Goal: Task Accomplishment & Management: Manage account settings

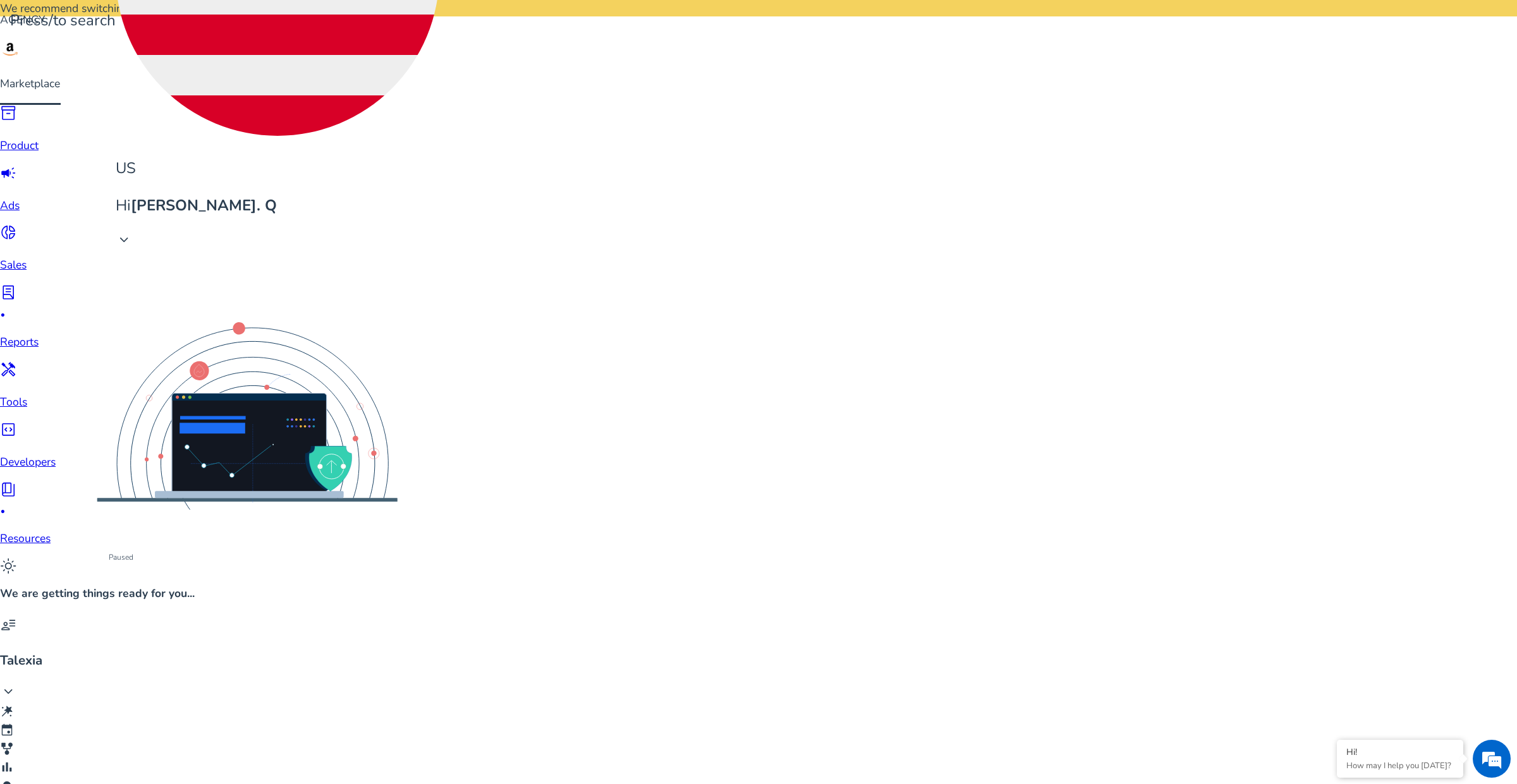
scroll to position [158, 0]
click at [139, 485] on span "Delivering" at bounding box center [144, 488] width 47 height 14
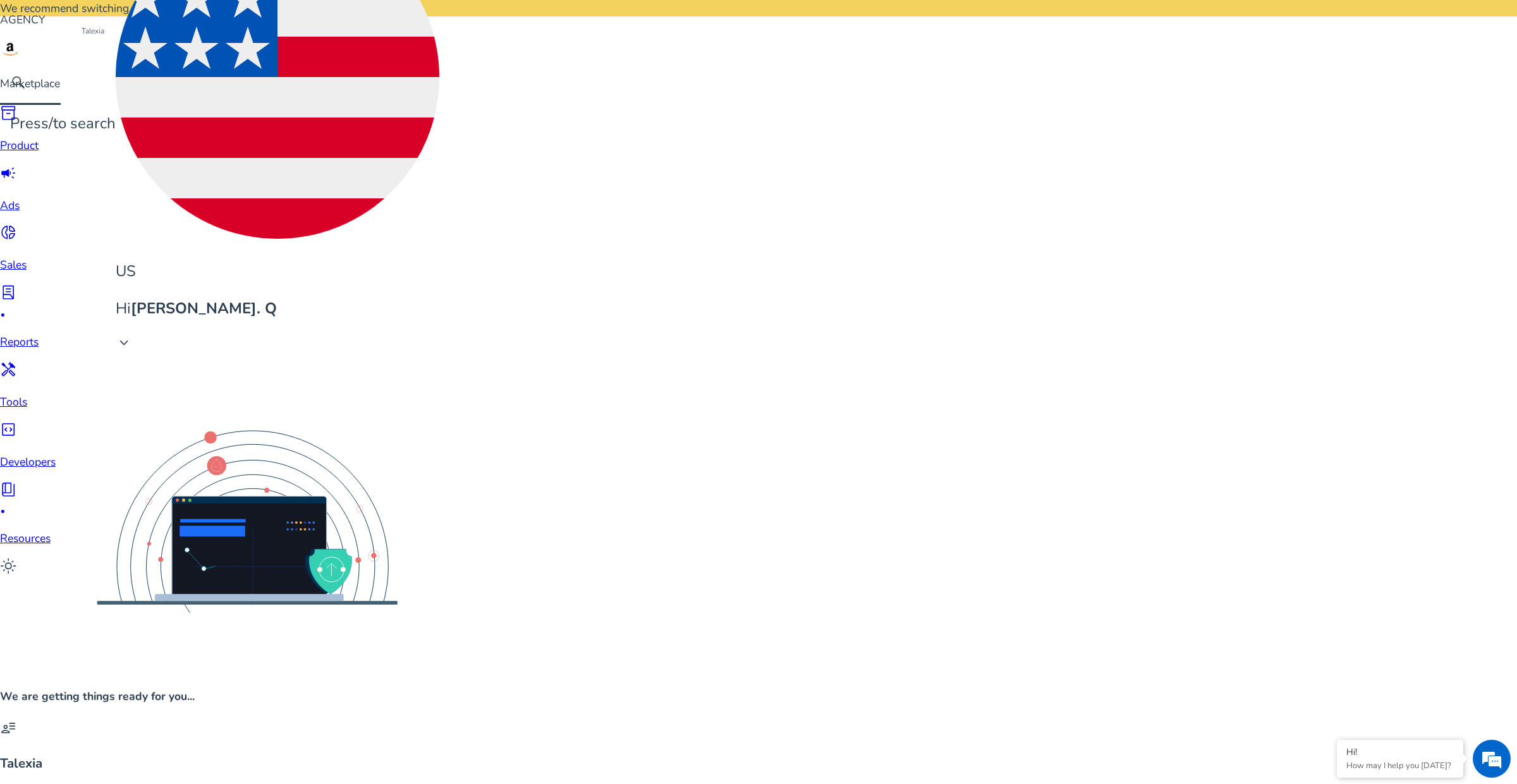
click at [17, 783] on span "expand_more" at bounding box center [8, 794] width 17 height 17
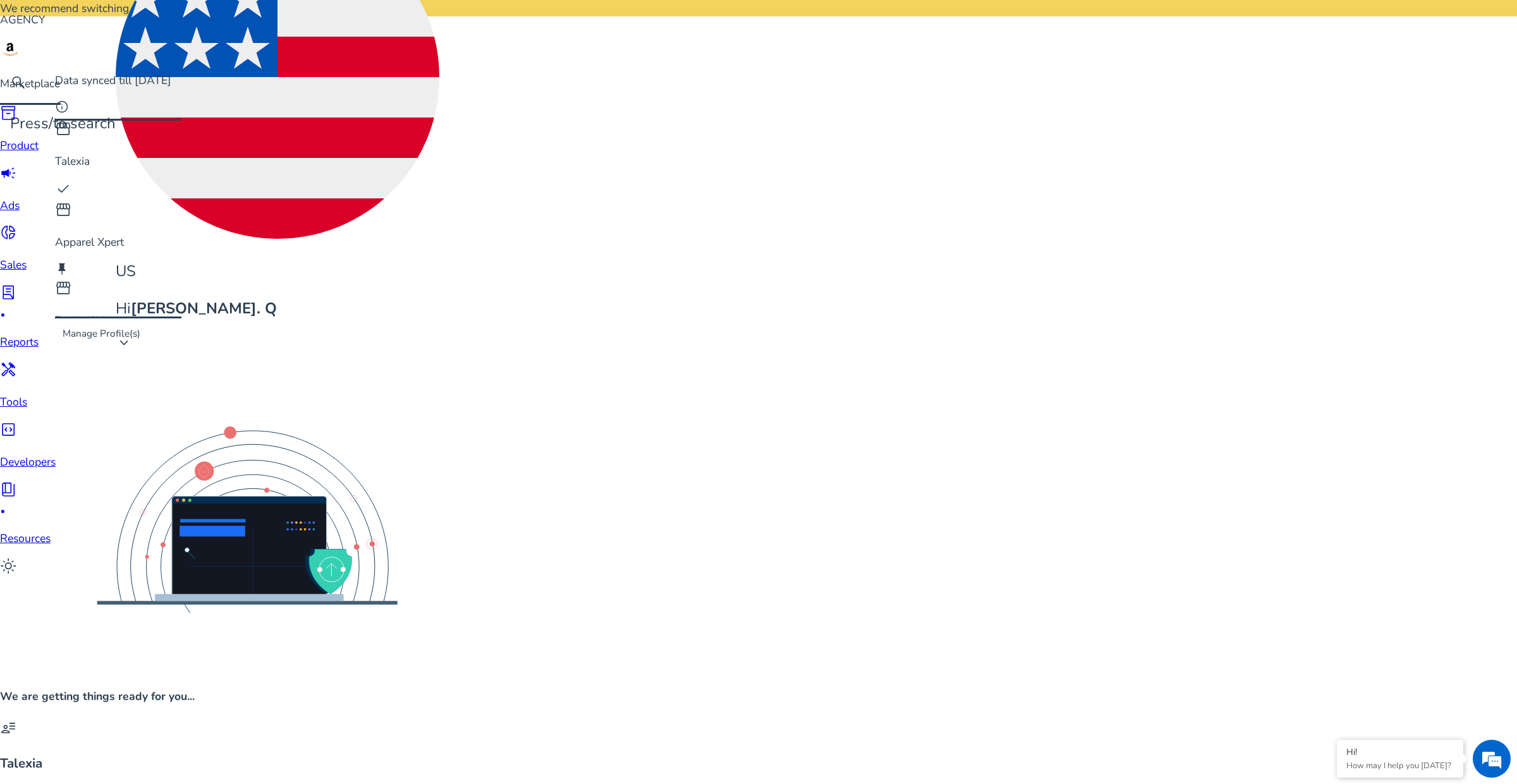
click at [130, 372] on p "Nutrition Strength" at bounding box center [118, 380] width 126 height 17
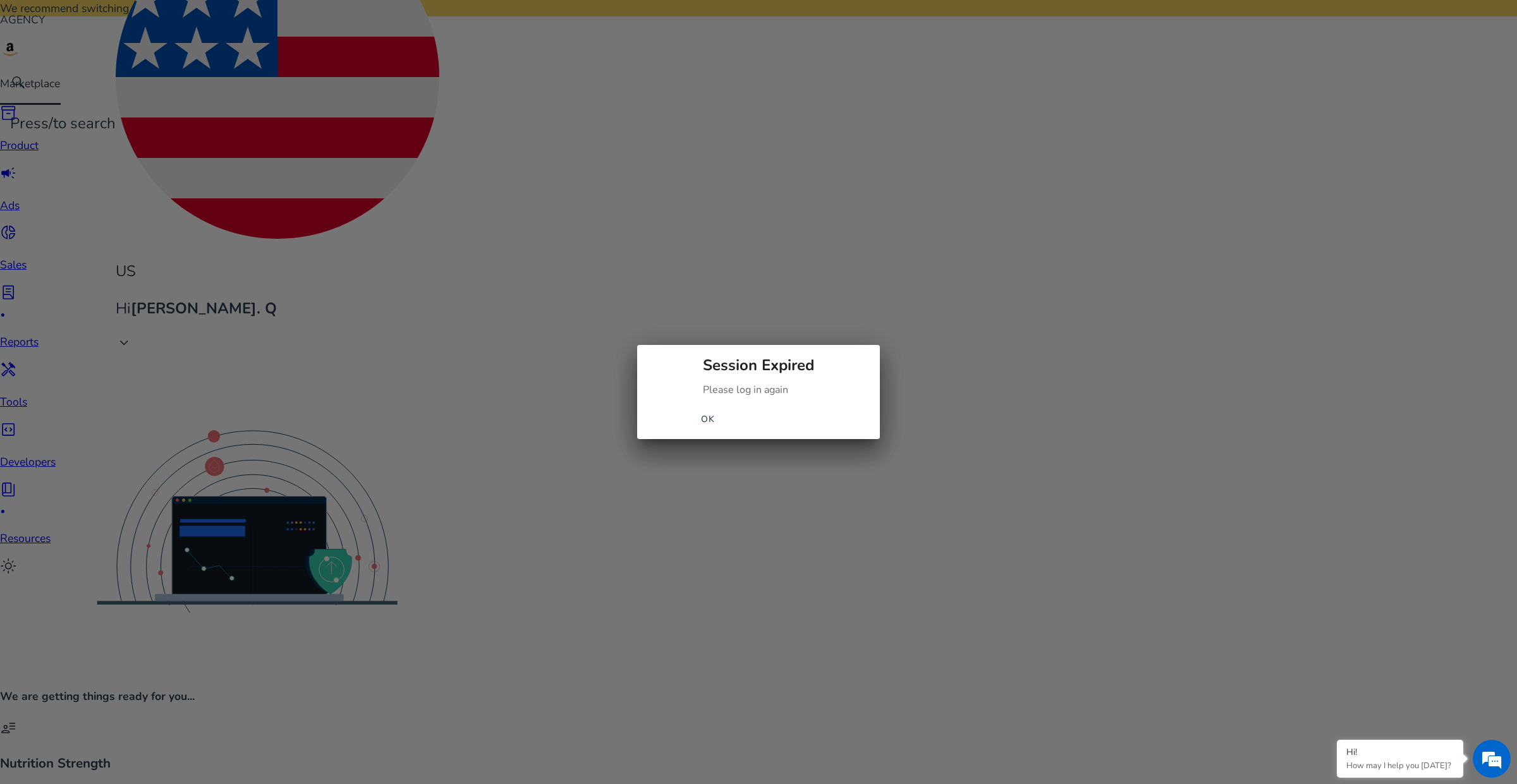
click at [728, 421] on span "button" at bounding box center [707, 419] width 41 height 30
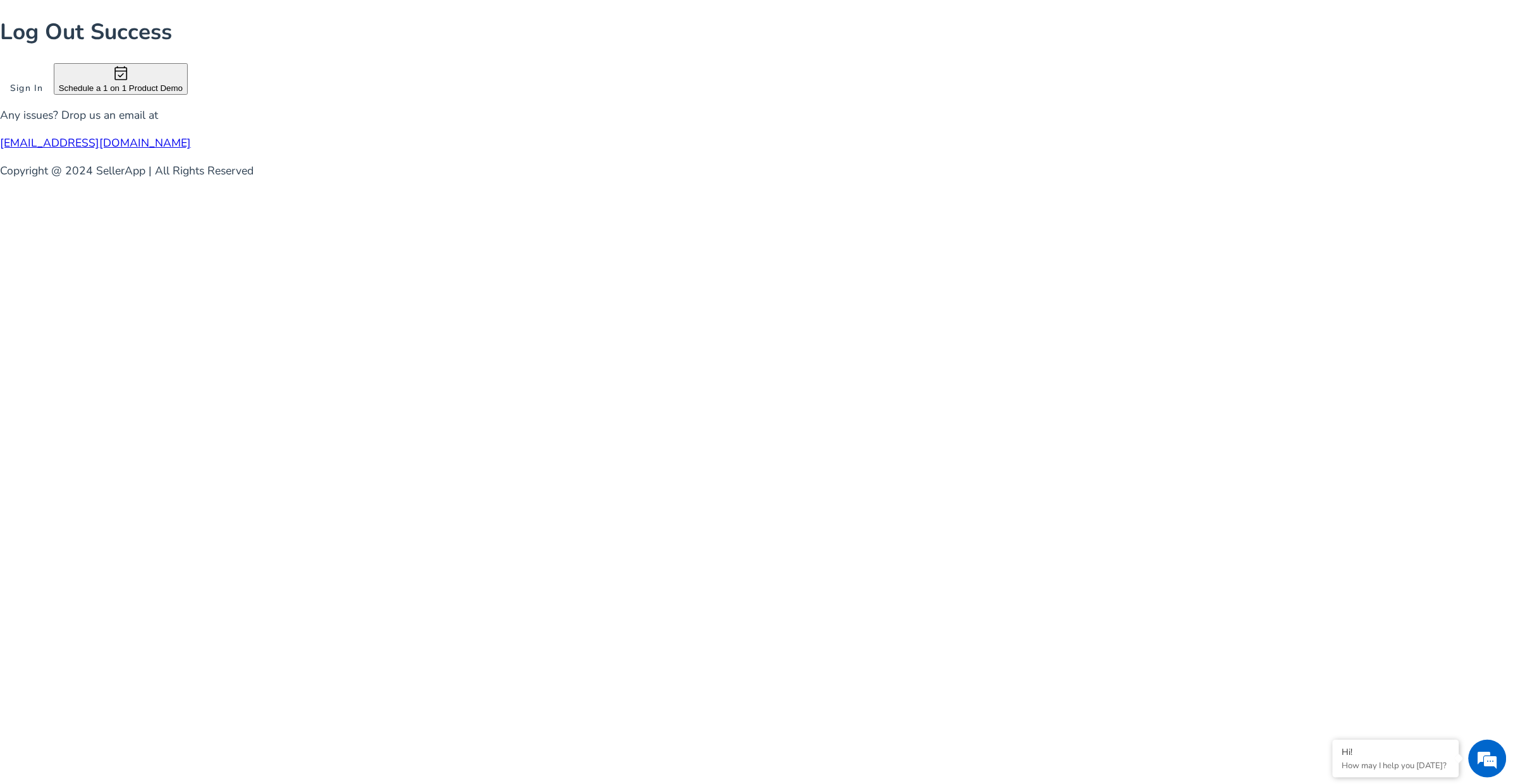
click at [44, 95] on span "Sign In" at bounding box center [27, 88] width 34 height 14
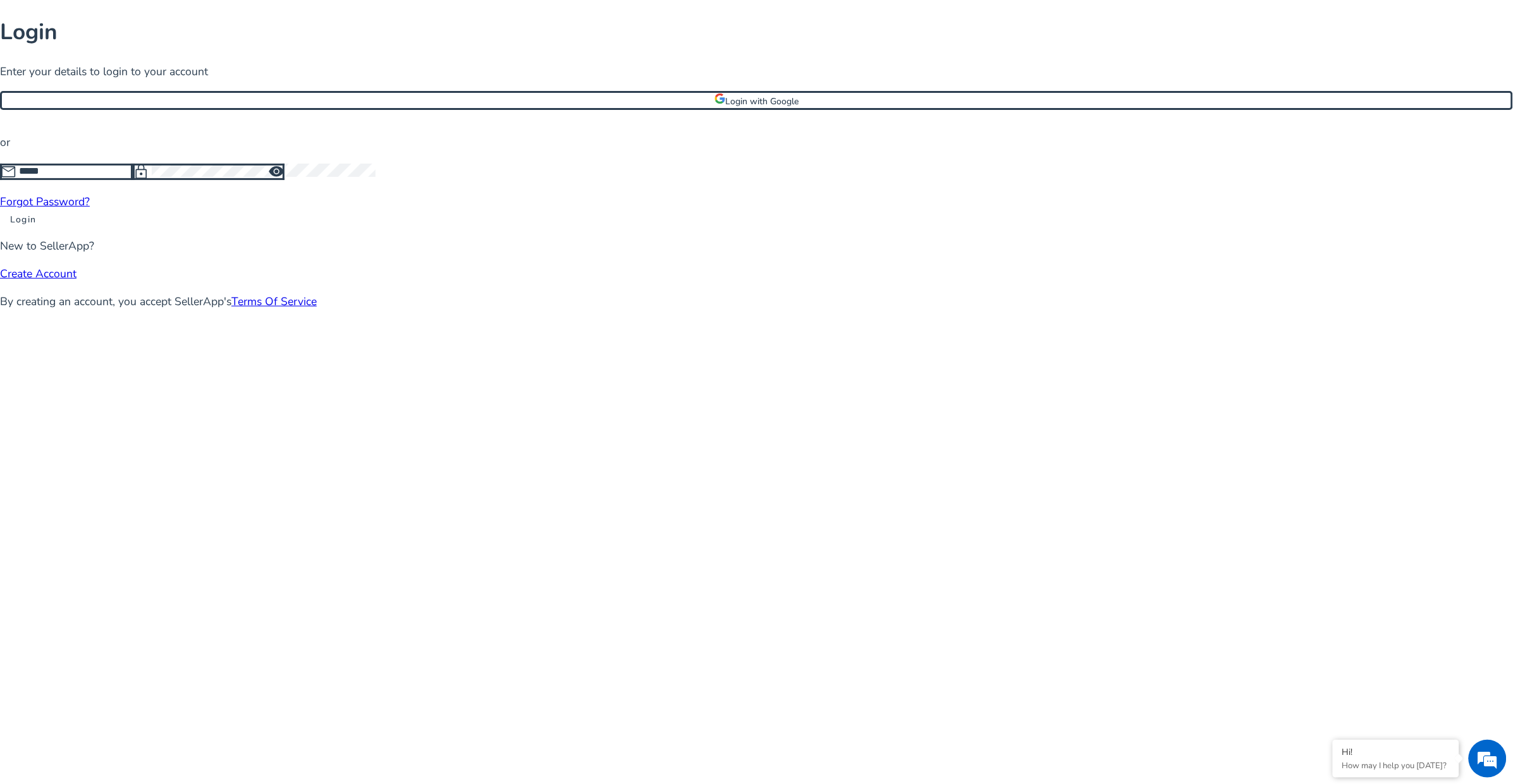
type input "**********"
click at [46, 234] on span at bounding box center [23, 219] width 46 height 30
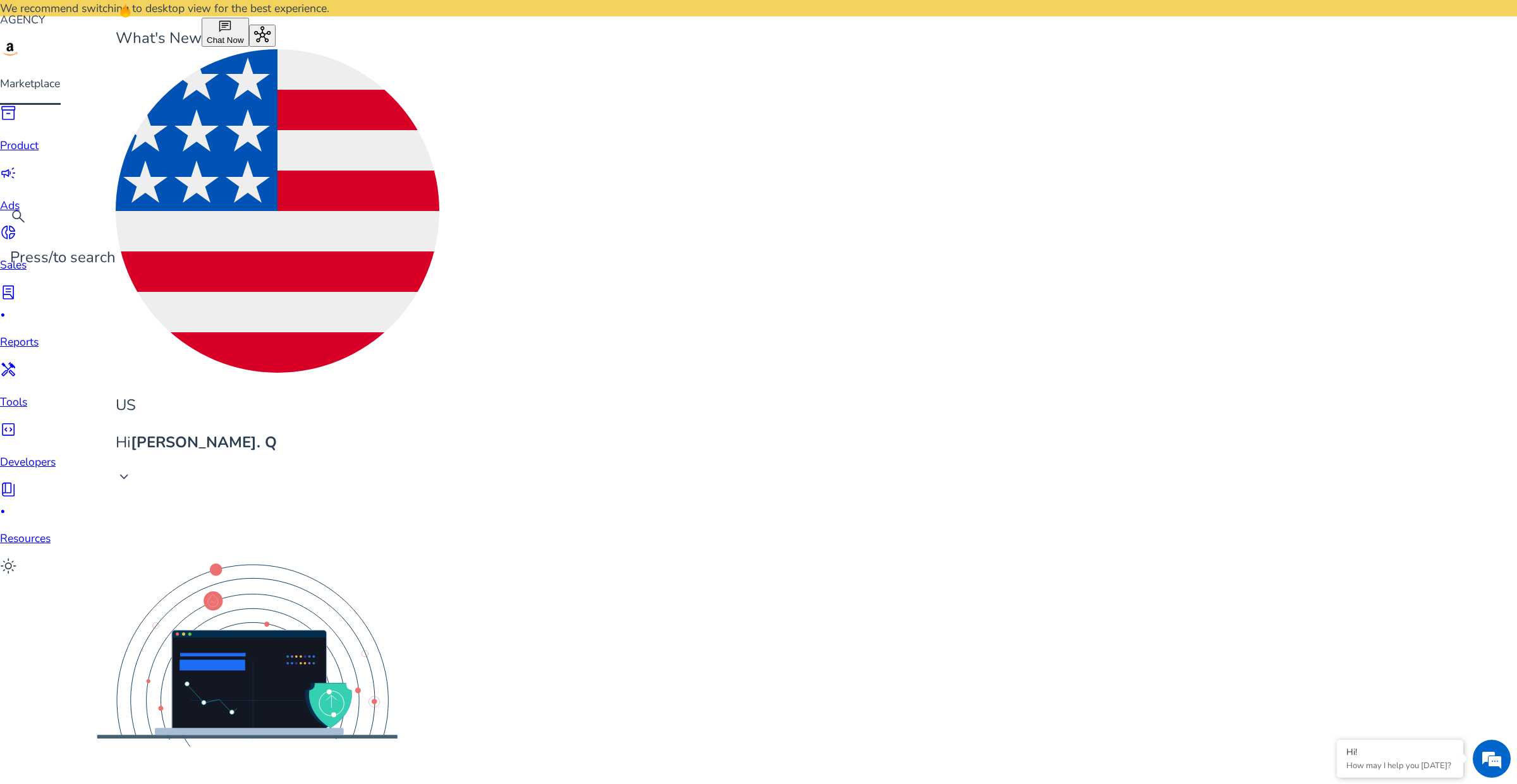
click at [17, 168] on span "campaign" at bounding box center [8, 173] width 17 height 17
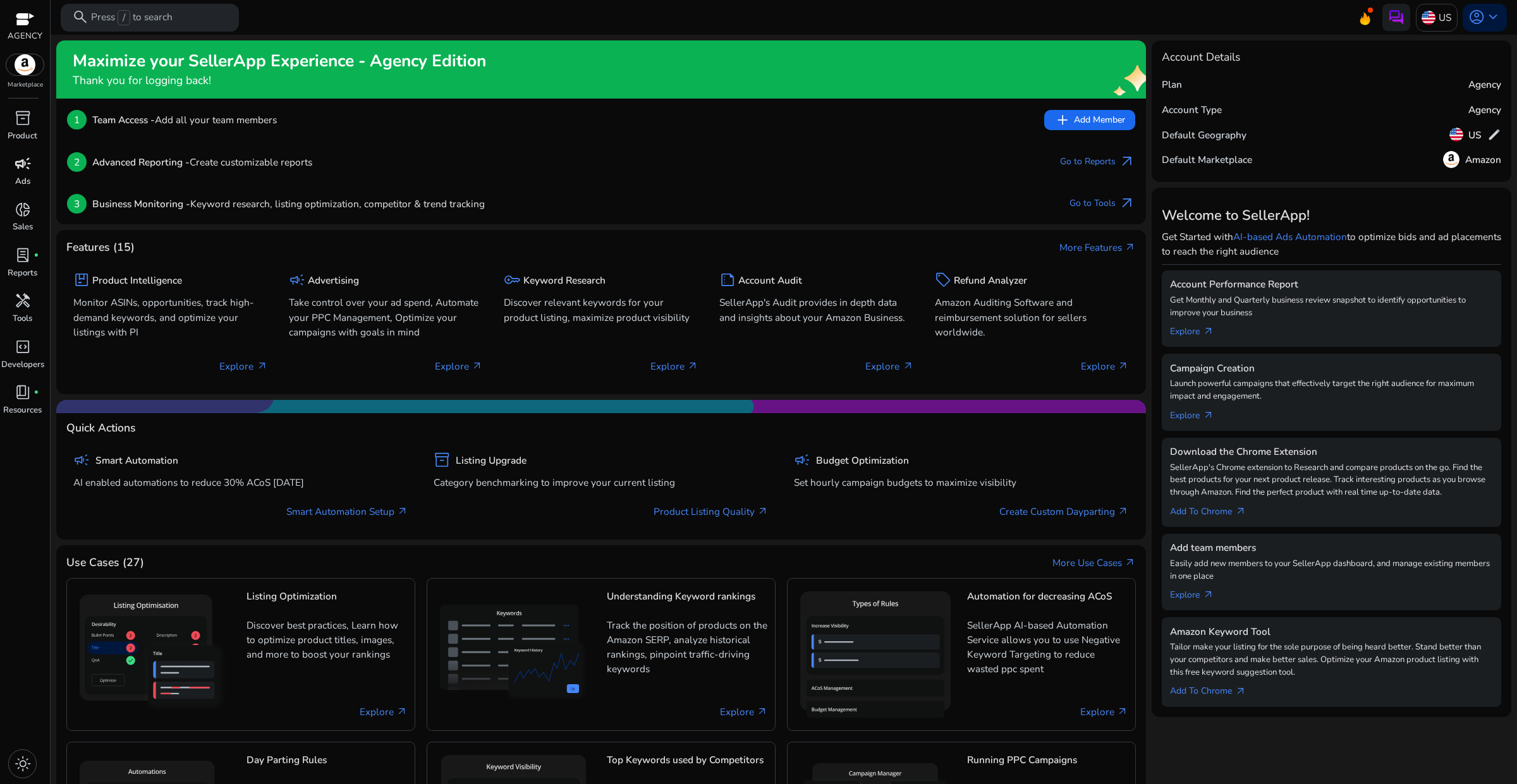
click at [22, 178] on p "Ads" at bounding box center [22, 182] width 15 height 13
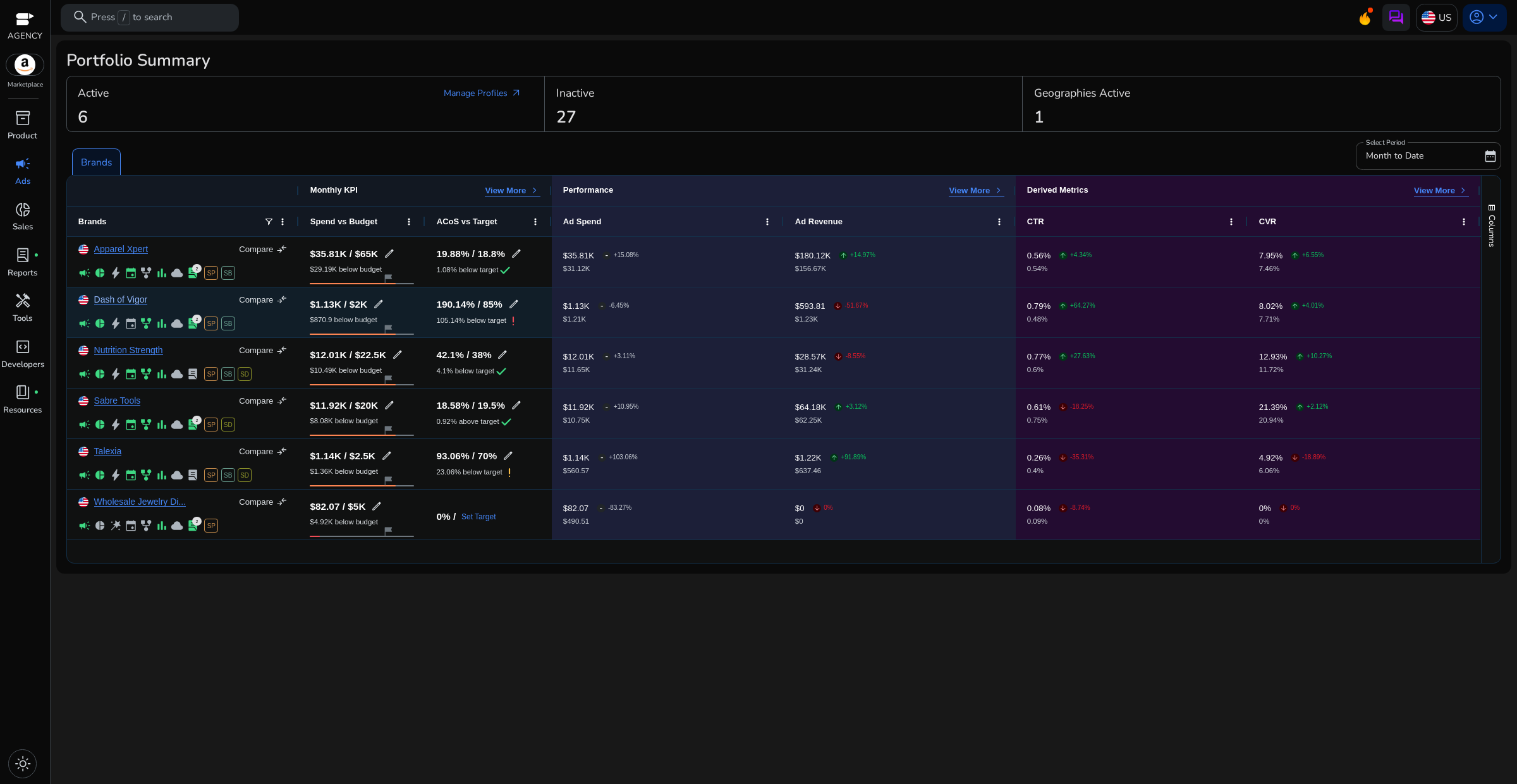
click at [129, 300] on link "Dash of Vigor" at bounding box center [121, 300] width 54 height 10
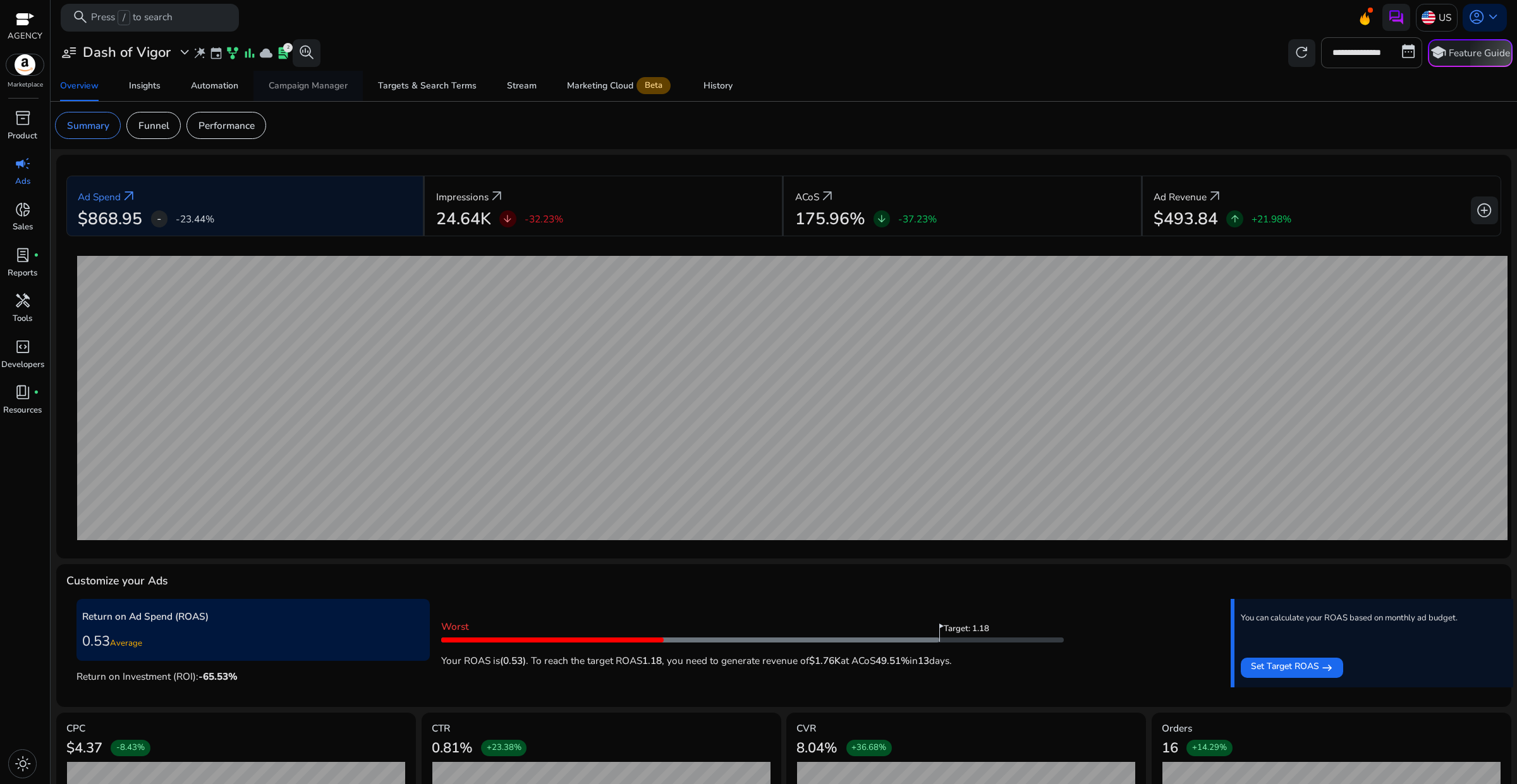
click at [285, 90] on div "Campaign Manager" at bounding box center [308, 86] width 79 height 9
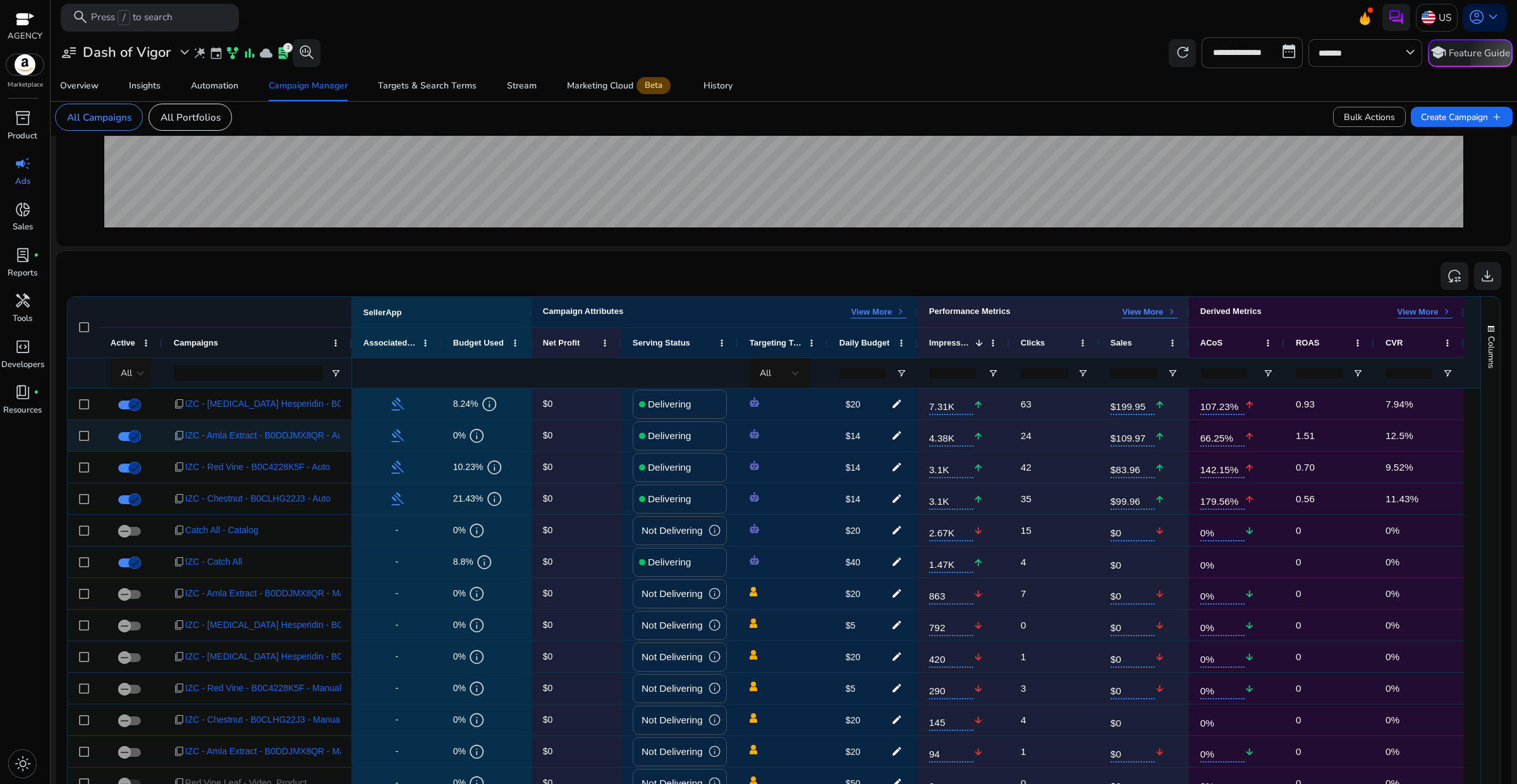
scroll to position [316, 0]
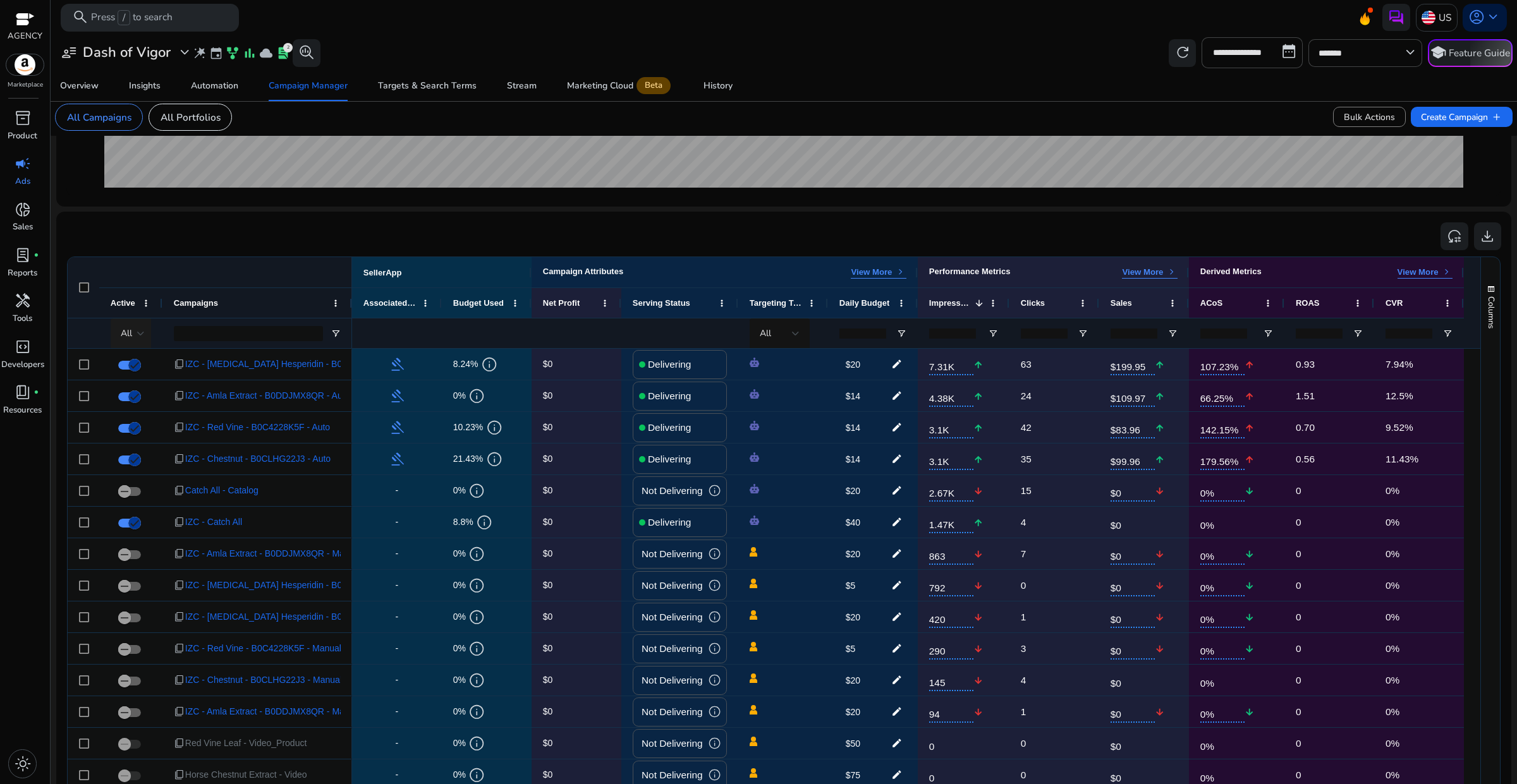
click at [137, 331] on div at bounding box center [141, 333] width 7 height 15
click at [144, 393] on span "Delivering" at bounding box center [149, 400] width 46 height 14
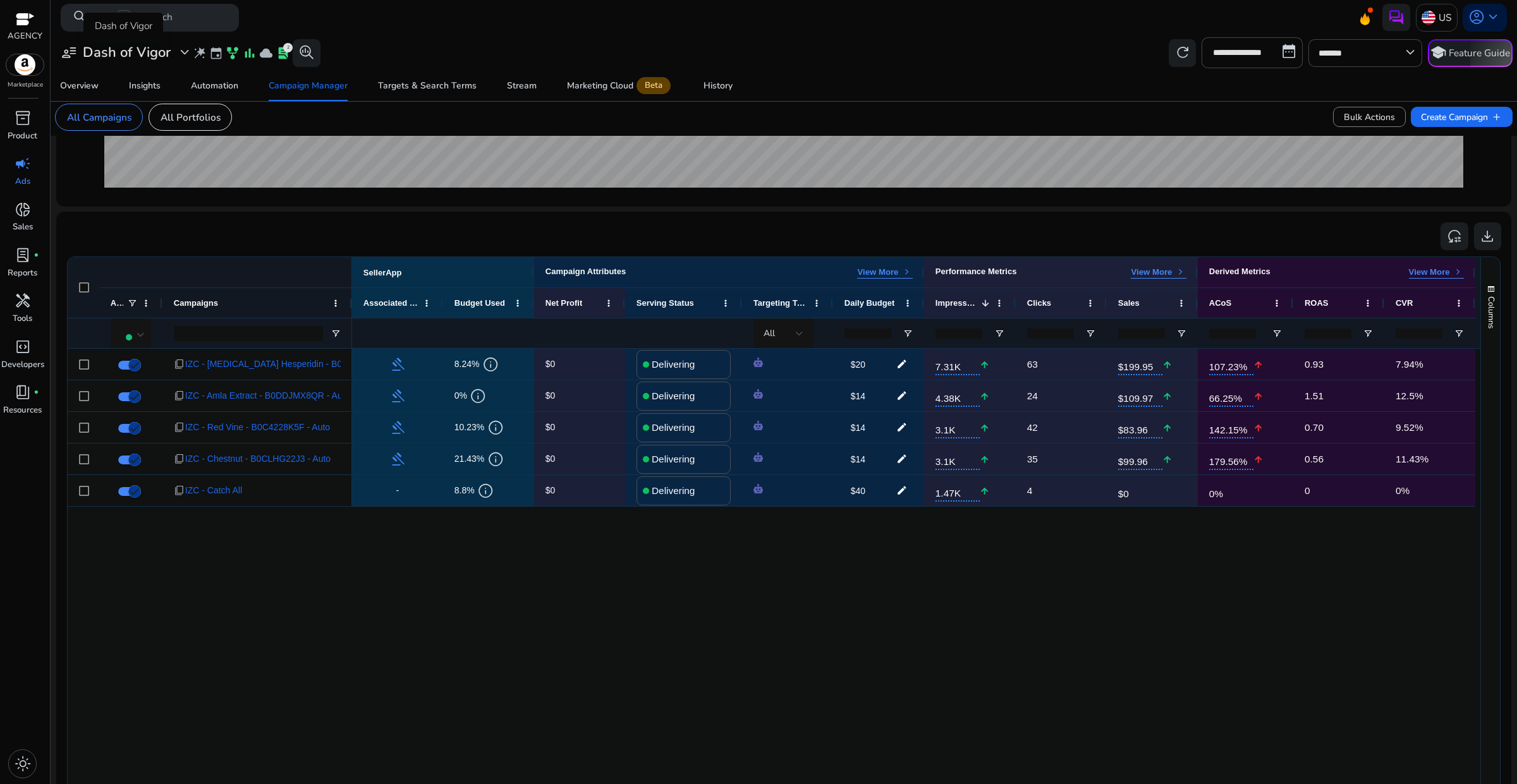
click at [185, 56] on span "expand_more" at bounding box center [185, 52] width 17 height 17
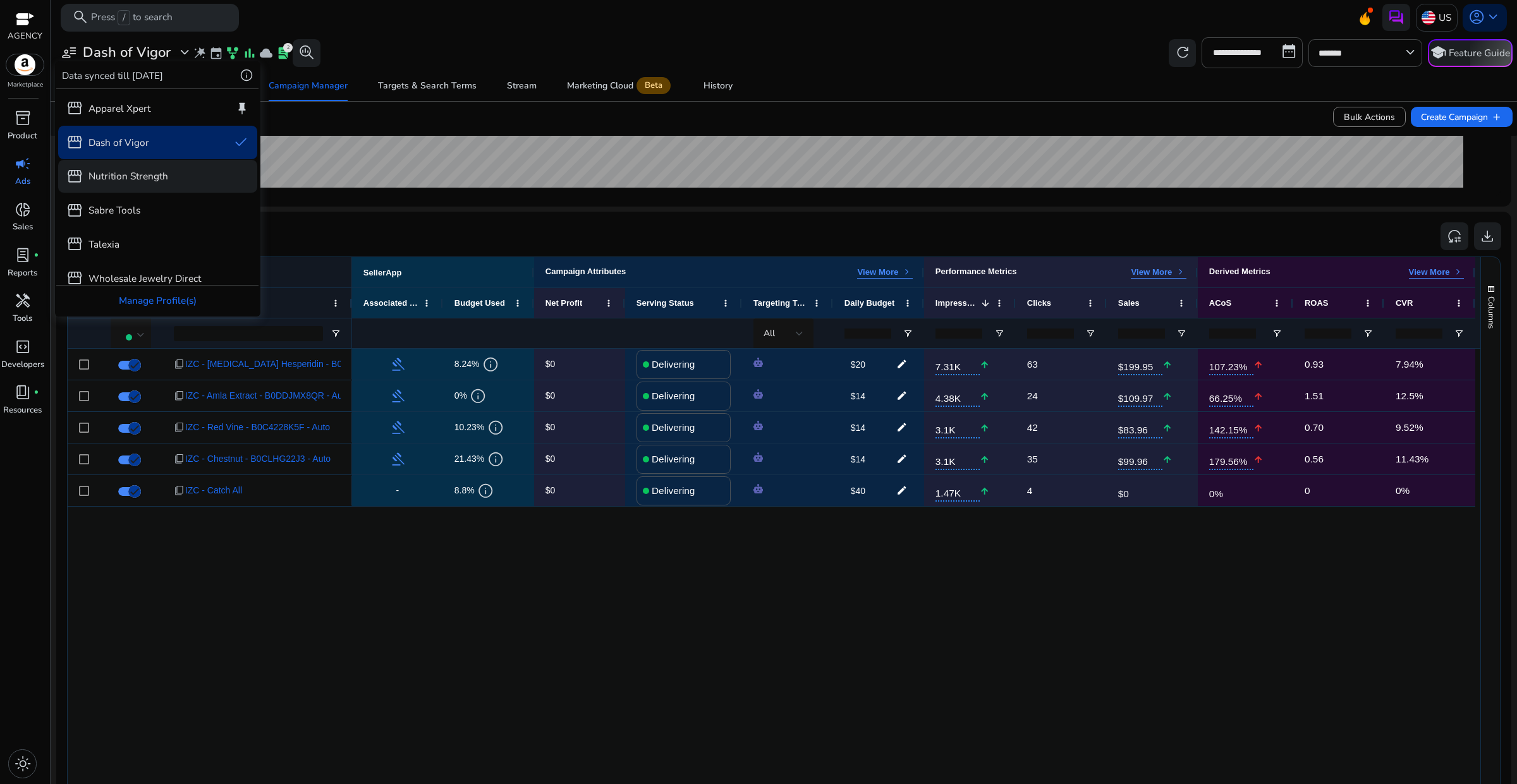
click at [137, 171] on p "Nutrition Strength" at bounding box center [129, 176] width 80 height 14
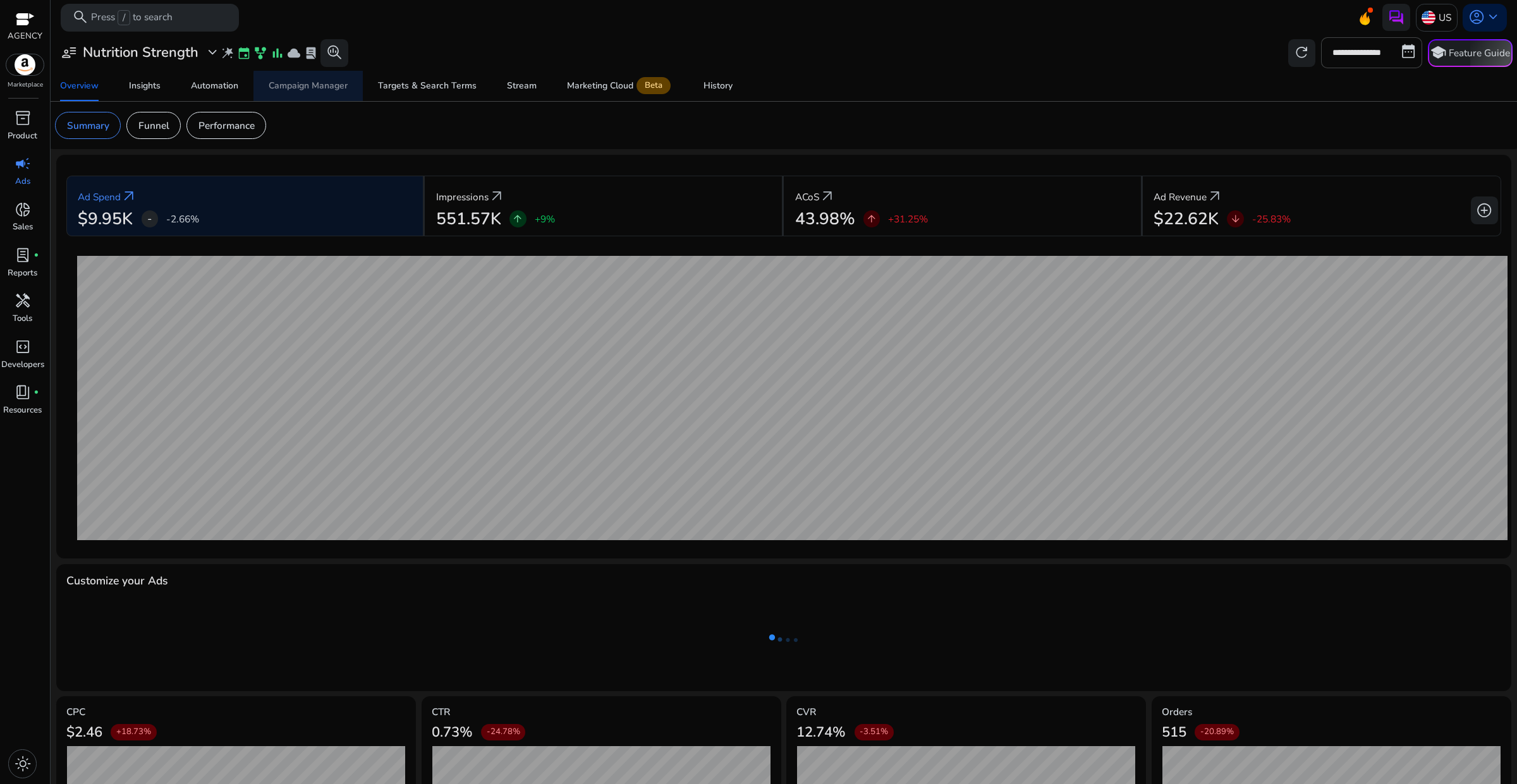
click at [310, 87] on div "Campaign Manager" at bounding box center [308, 86] width 79 height 9
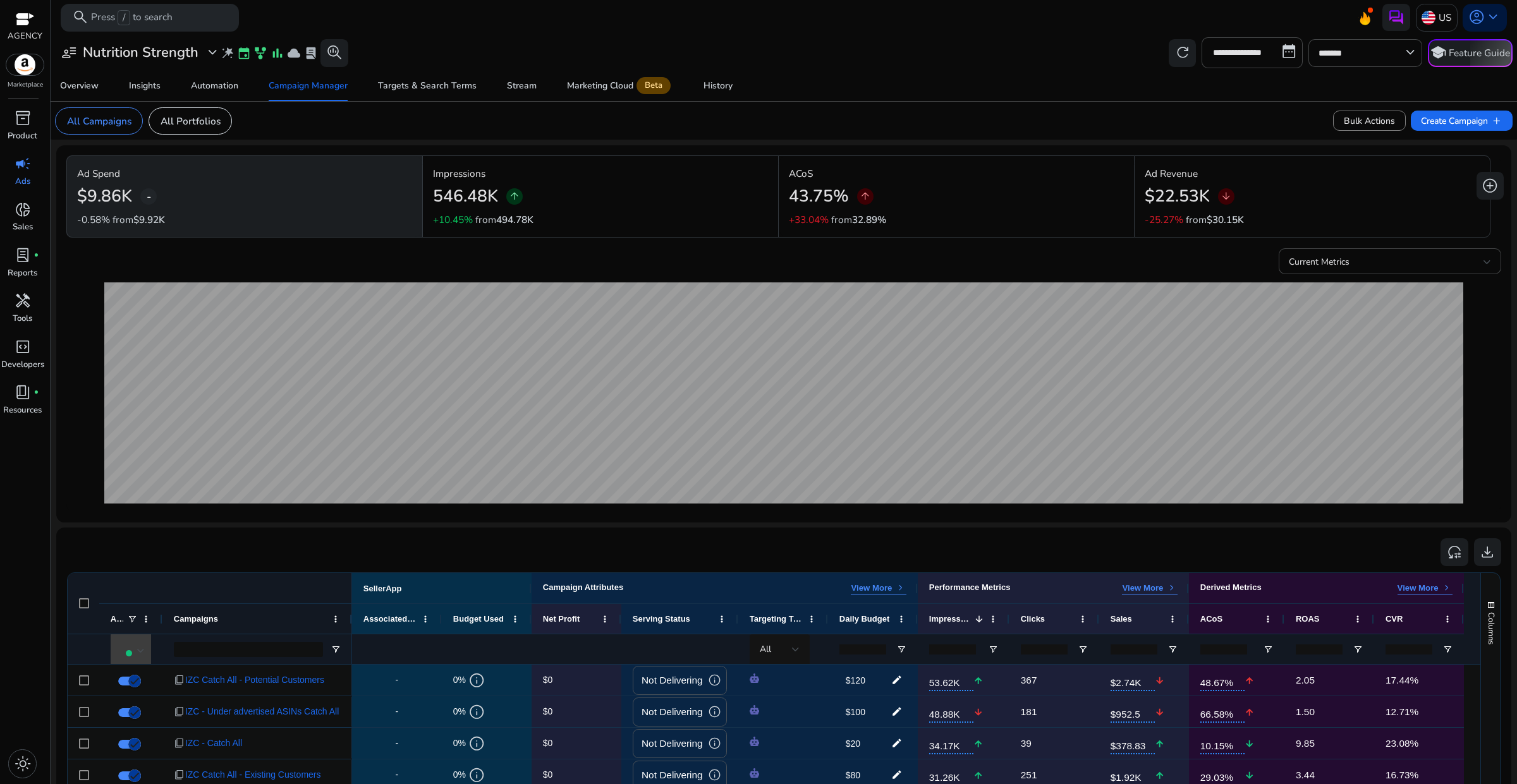
click at [142, 650] on div at bounding box center [141, 651] width 7 height 5
click at [276, 559] on div at bounding box center [758, 392] width 1517 height 784
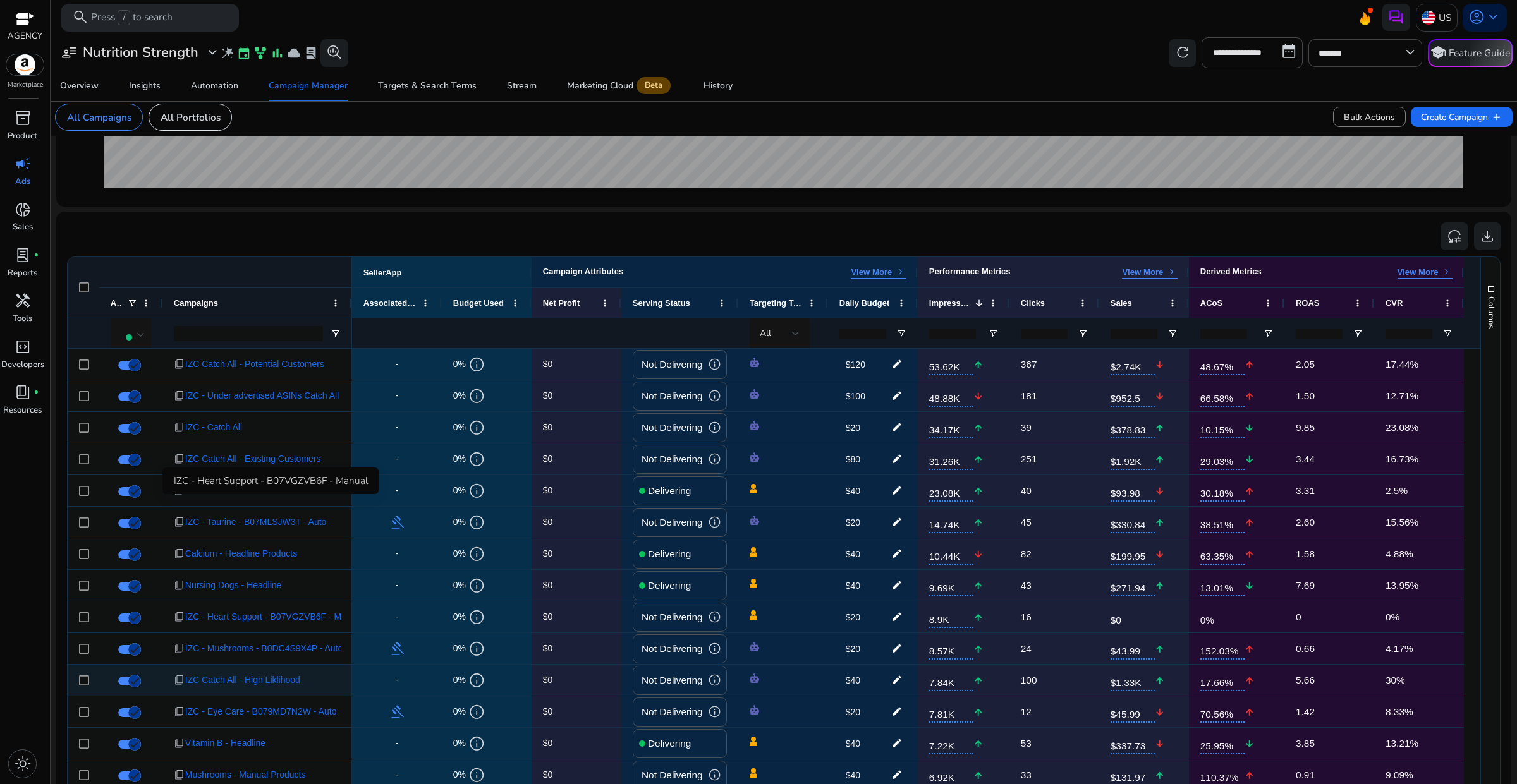
scroll to position [482, 0]
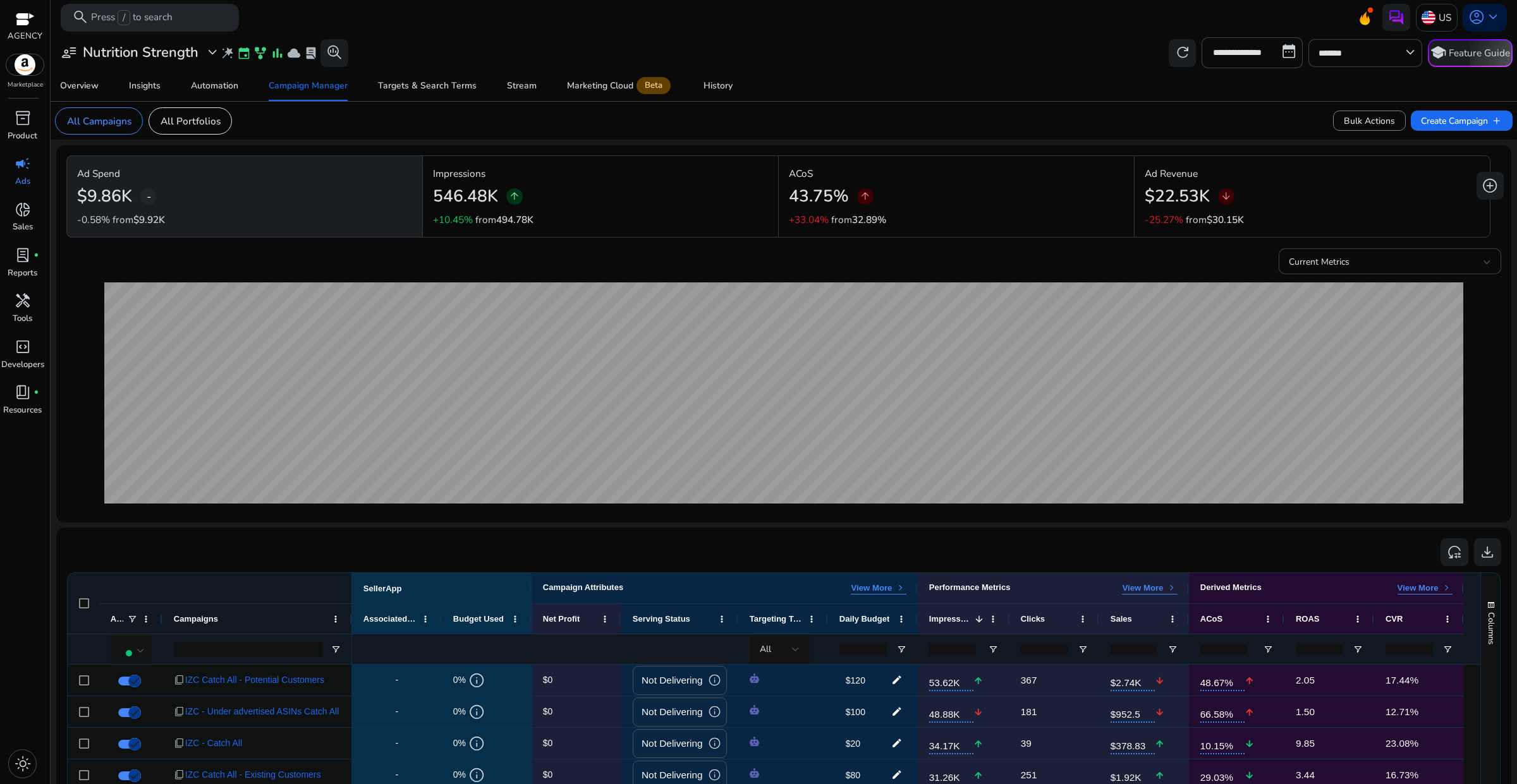
scroll to position [482, 0]
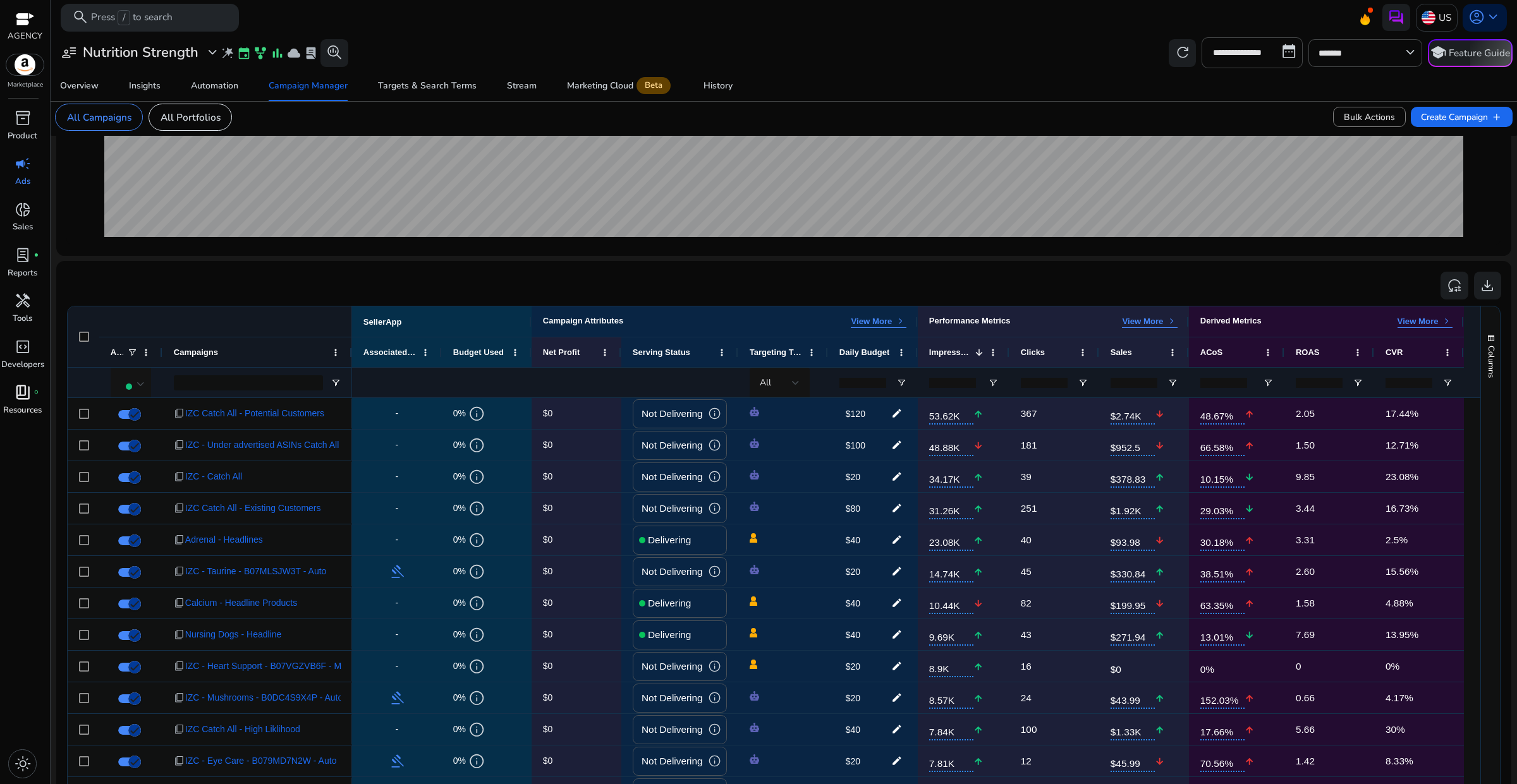
scroll to position [245, 0]
